Goal: Information Seeking & Learning: Learn about a topic

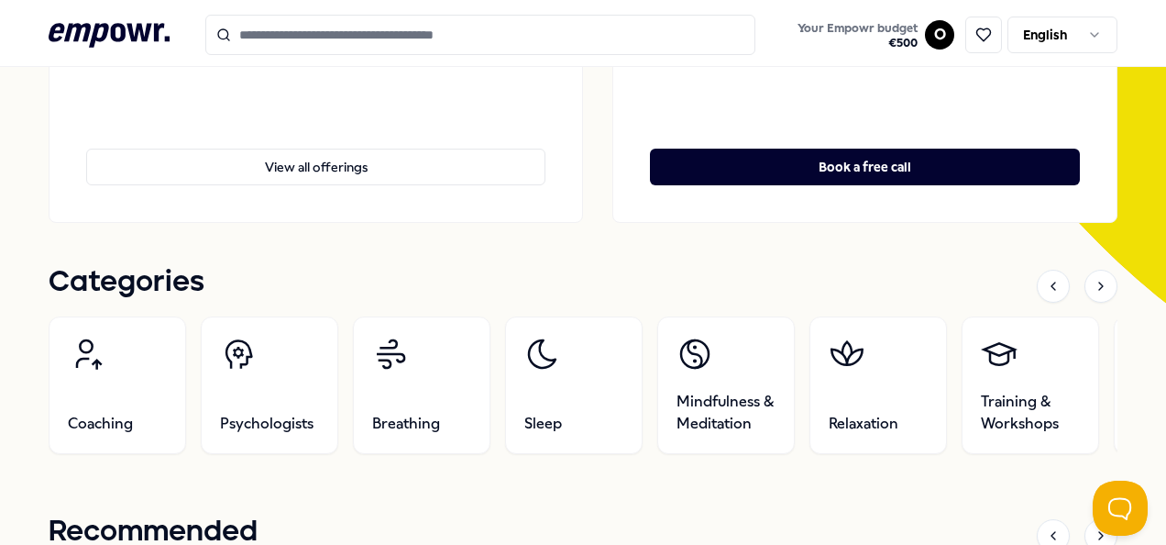
scroll to position [367, 0]
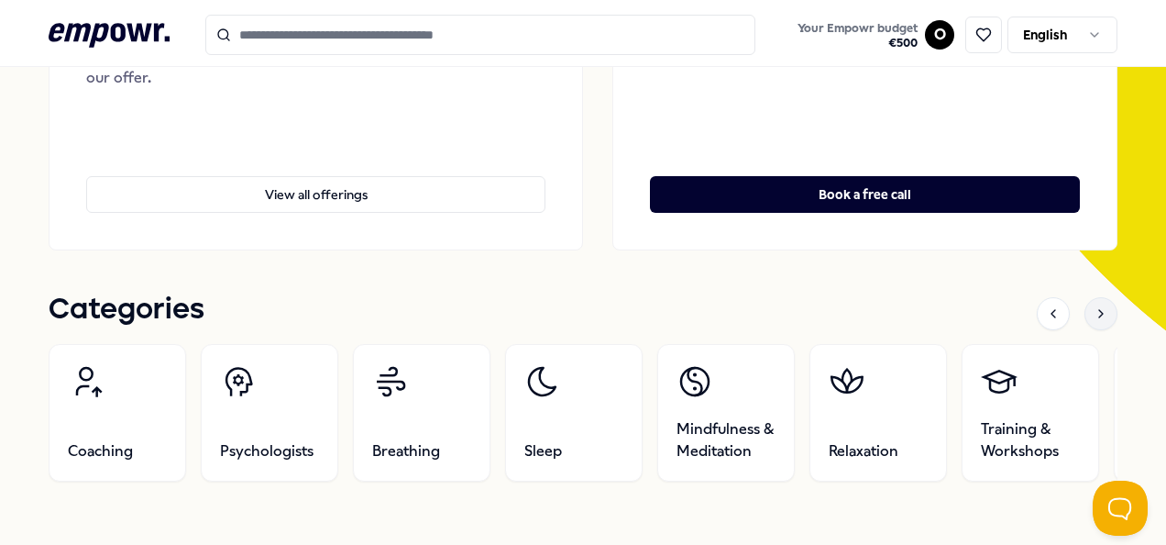
click at [1095, 314] on div at bounding box center [1101, 313] width 33 height 33
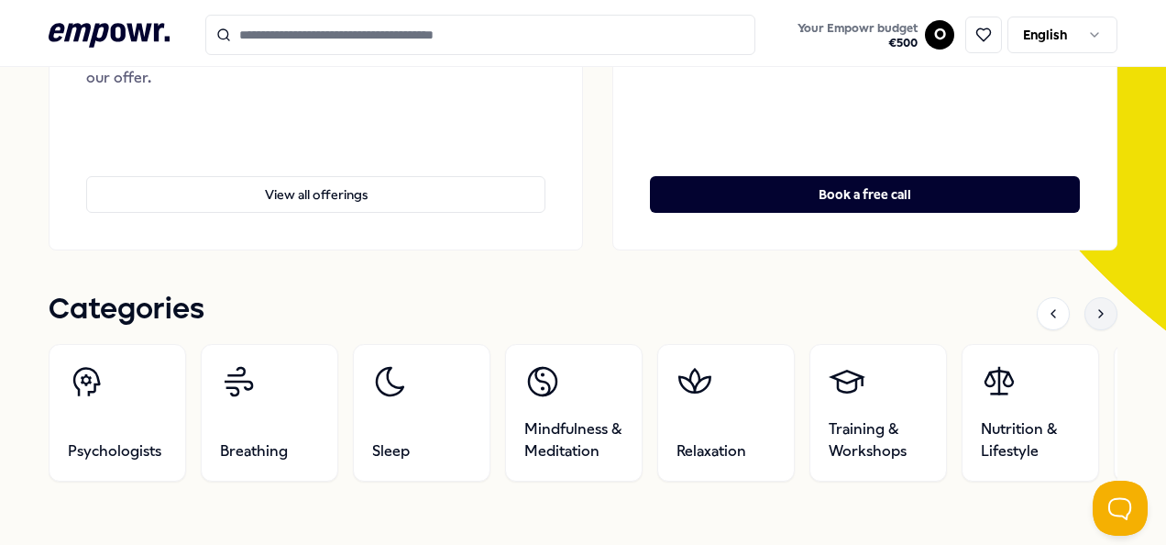
click at [1095, 314] on icon at bounding box center [1101, 313] width 15 height 15
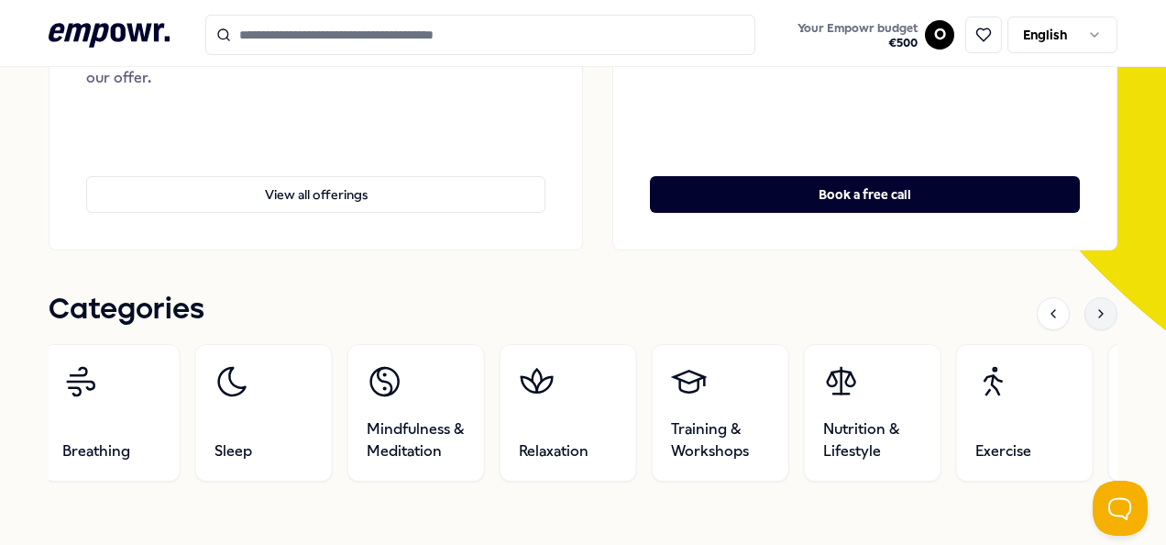
click at [1095, 314] on icon at bounding box center [1101, 313] width 15 height 15
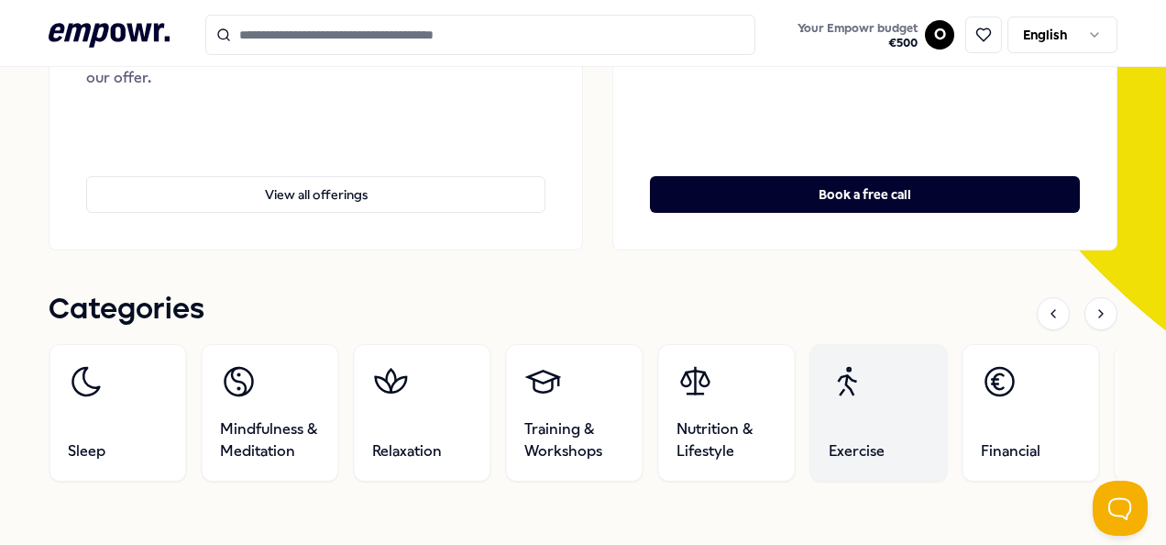
click at [866, 391] on link "Exercise" at bounding box center [879, 413] width 138 height 138
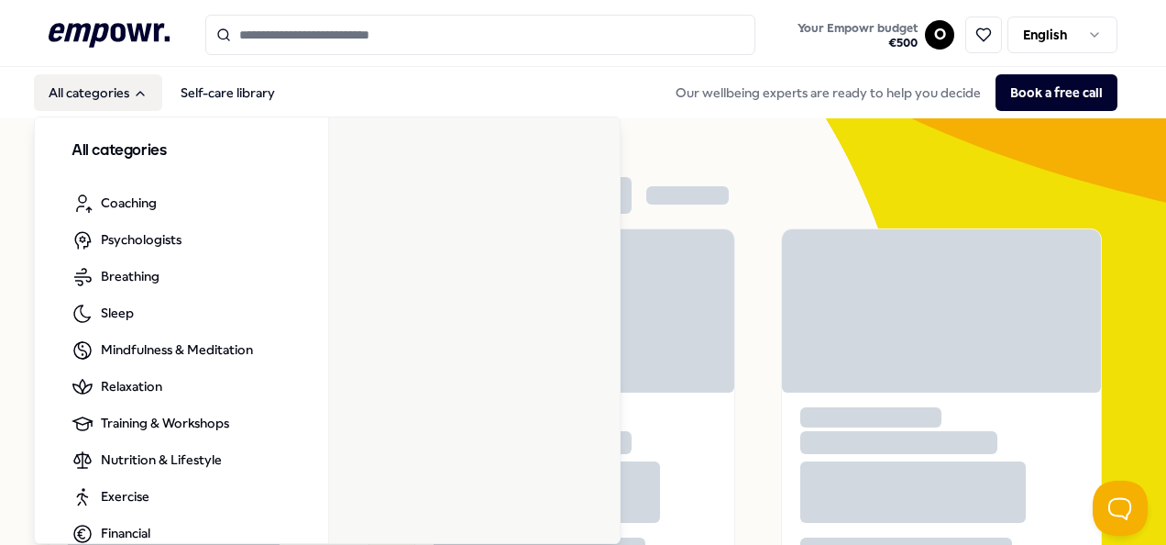
click at [119, 95] on button "All categories" at bounding box center [98, 92] width 128 height 37
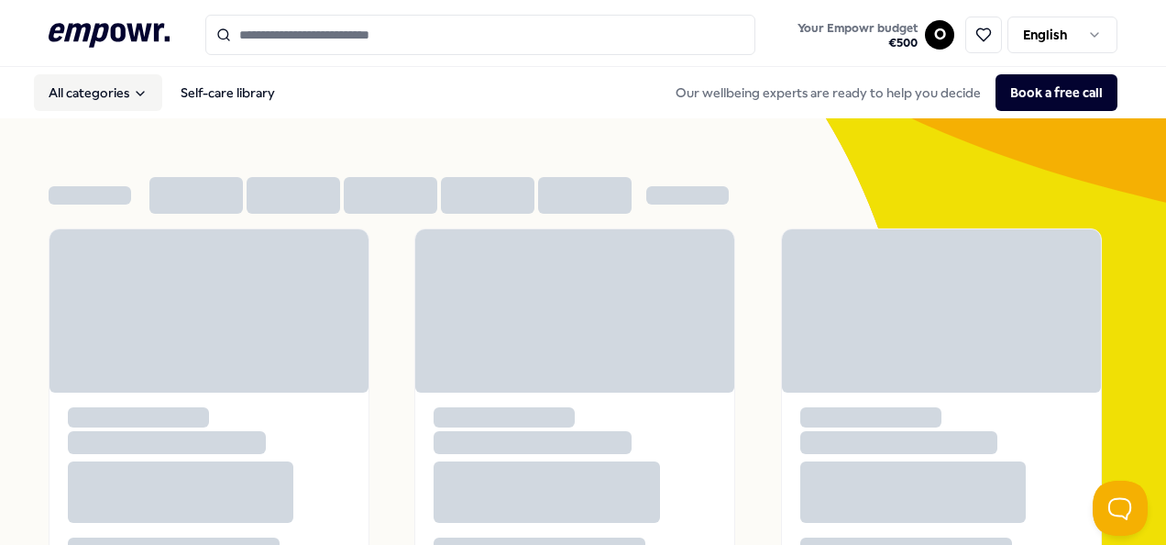
drag, startPoint x: 119, startPoint y: 95, endPoint x: 110, endPoint y: 91, distance: 10.3
click at [116, 94] on button "All categories" at bounding box center [98, 92] width 128 height 37
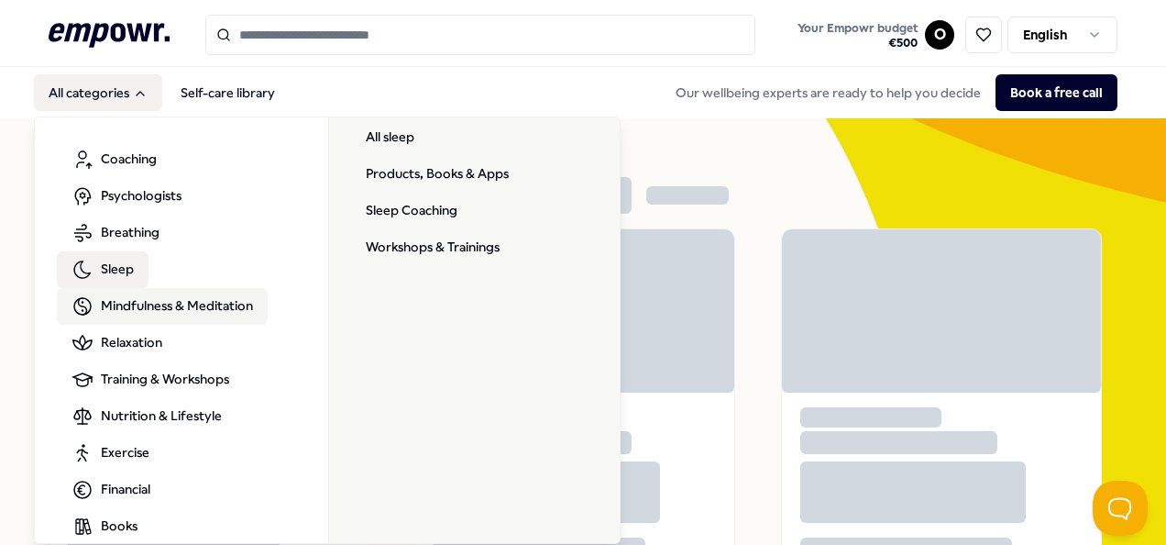
scroll to position [102, 0]
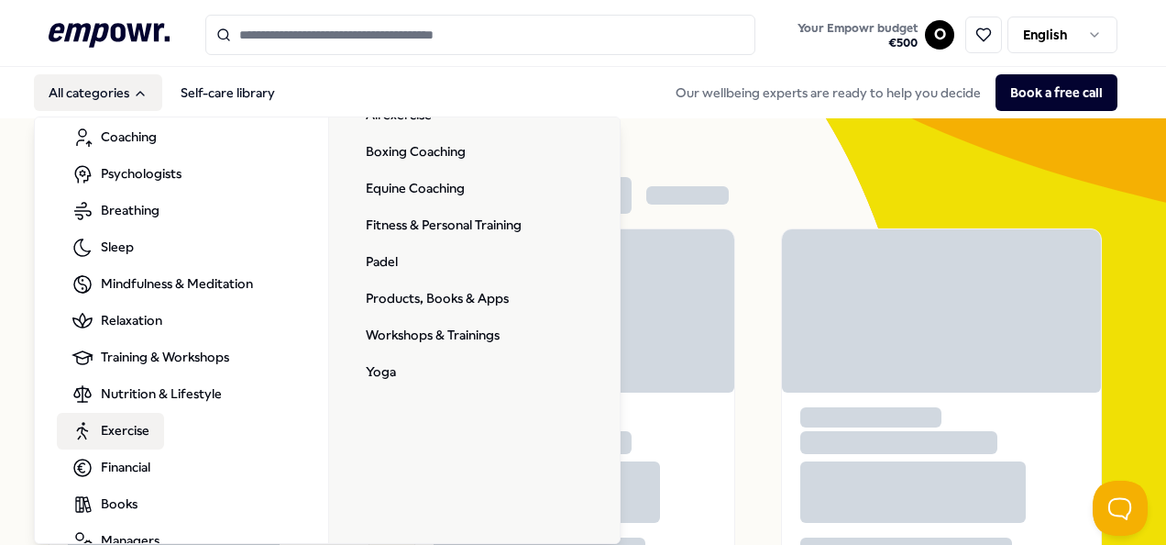
scroll to position [10, 0]
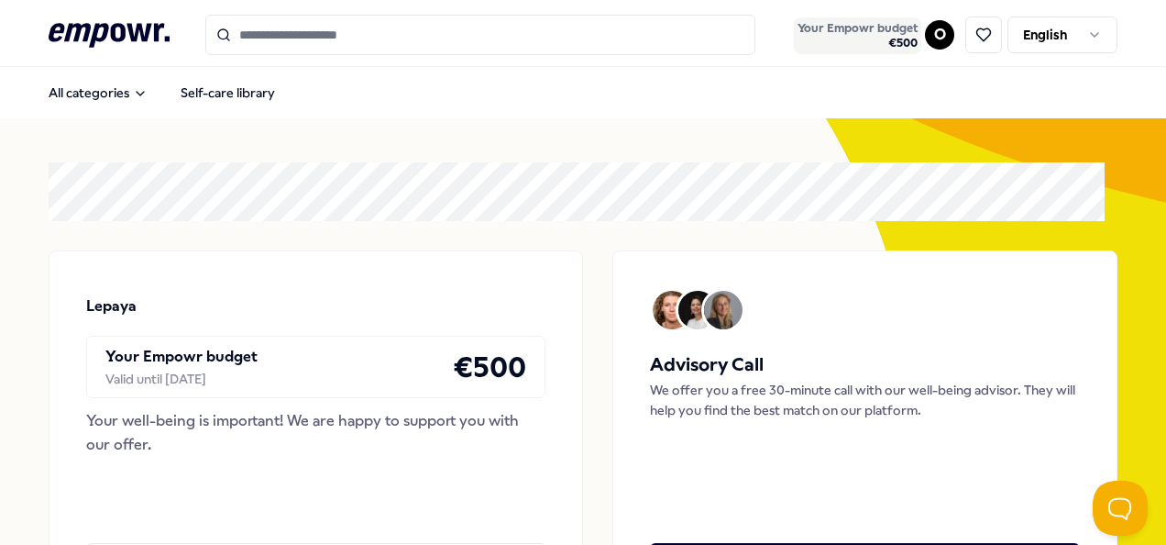
click at [891, 46] on span "€ 500" at bounding box center [858, 43] width 120 height 15
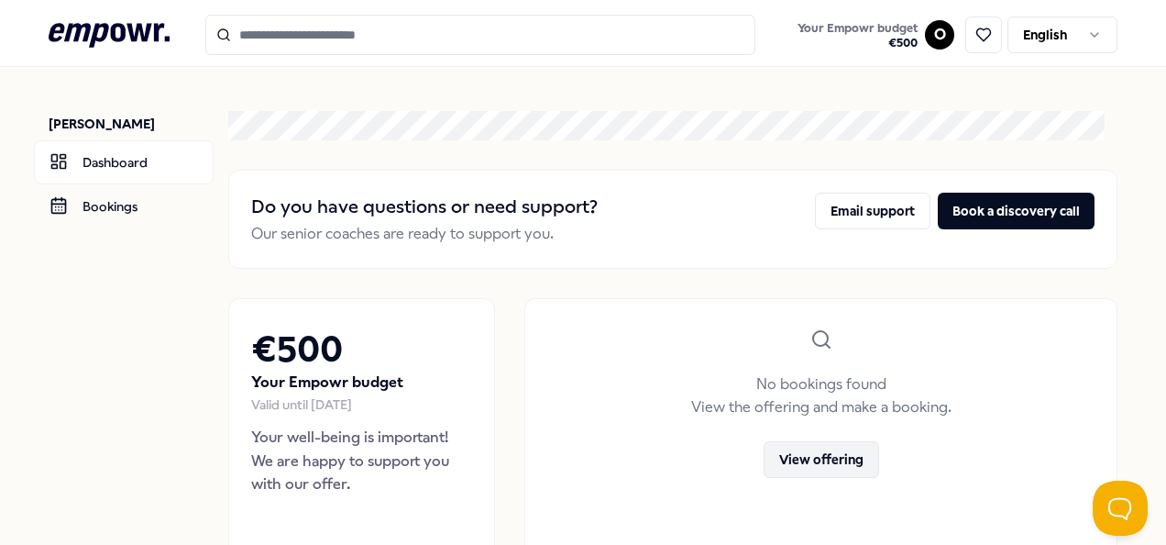
click at [827, 453] on button "View offering" at bounding box center [822, 459] width 116 height 37
